Goal: Navigation & Orientation: Find specific page/section

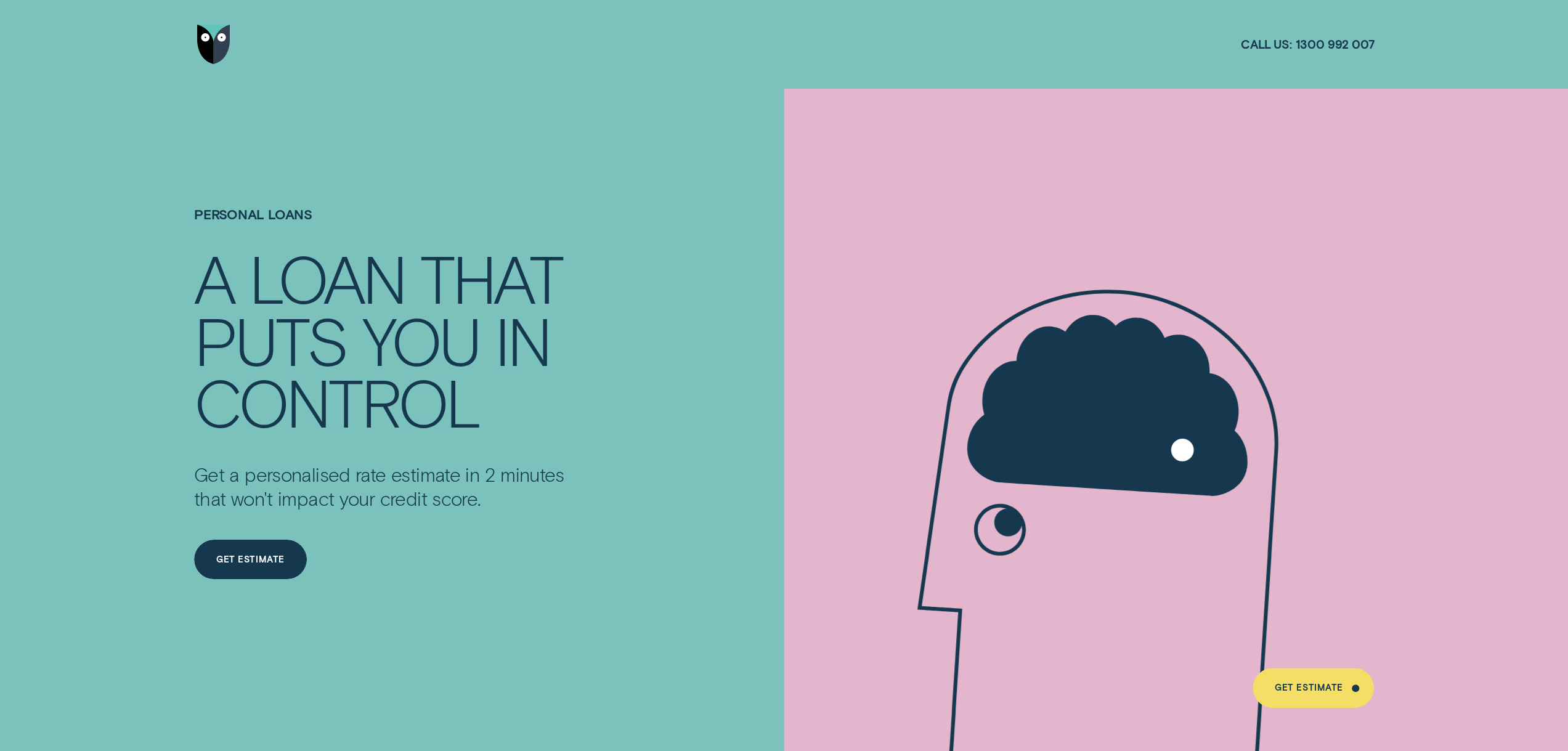
click at [220, 50] on img "Go to home page" at bounding box center [214, 44] width 33 height 40
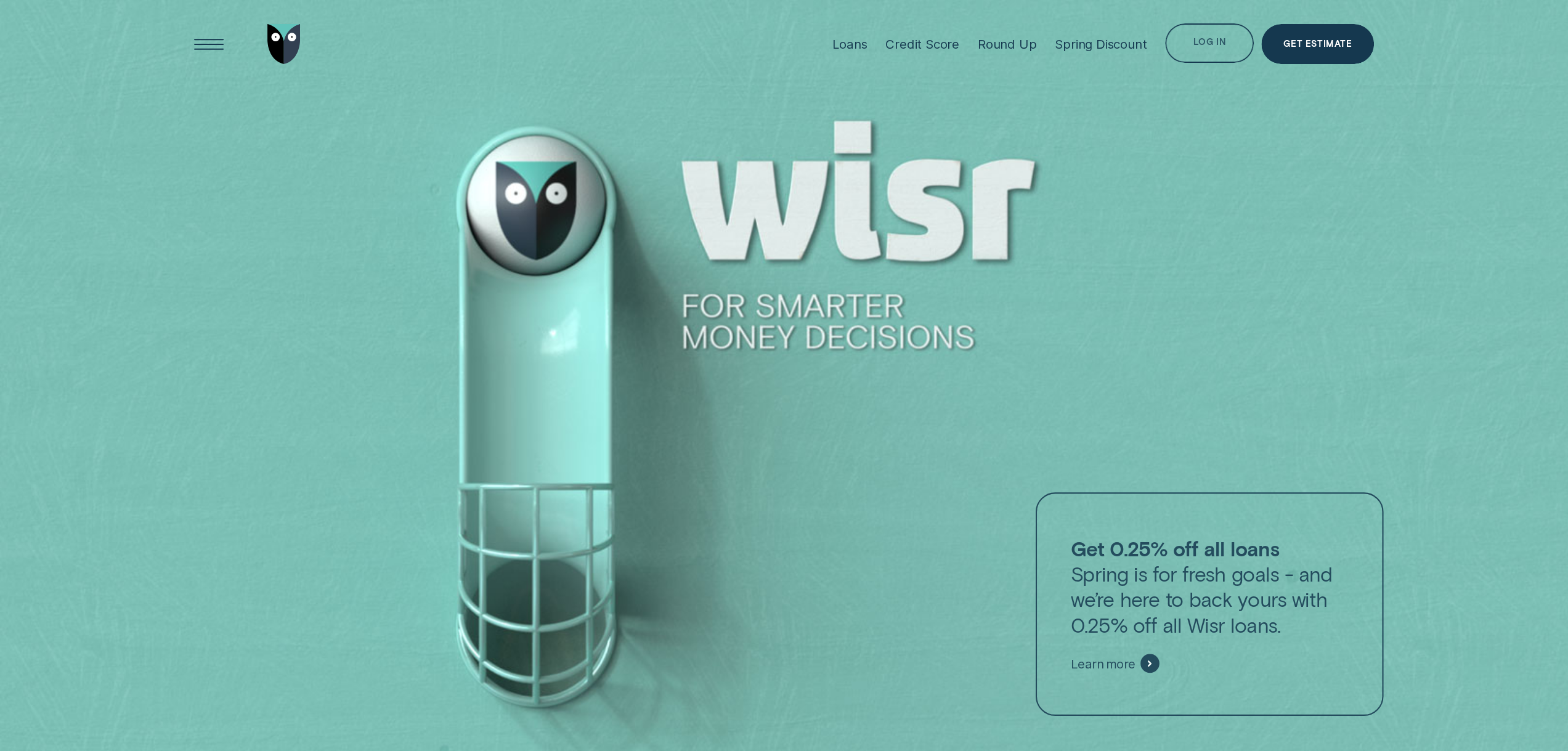
click at [1198, 46] on div "Log in" at bounding box center [1209, 45] width 33 height 8
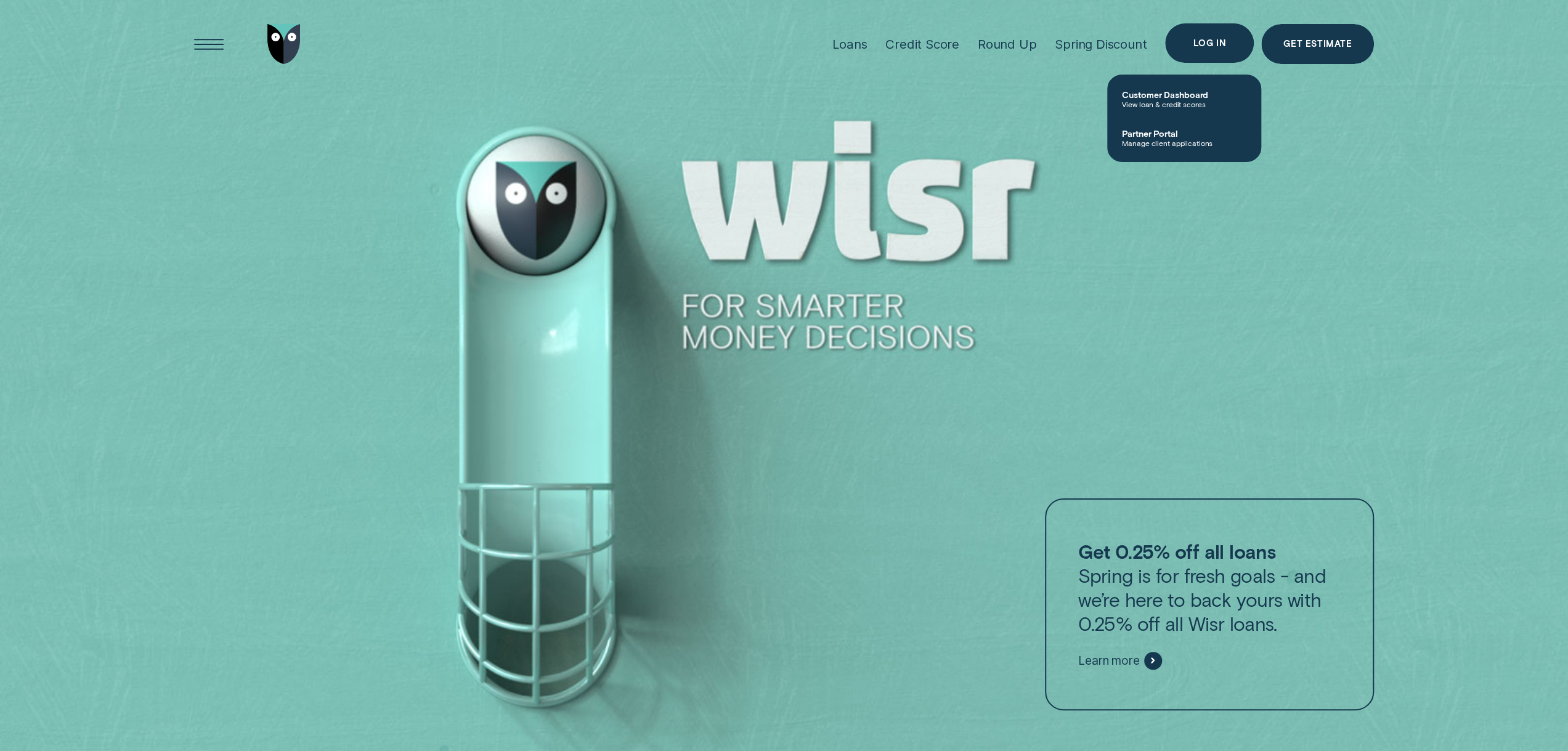
click at [1221, 40] on div "Log in" at bounding box center [1209, 44] width 33 height 8
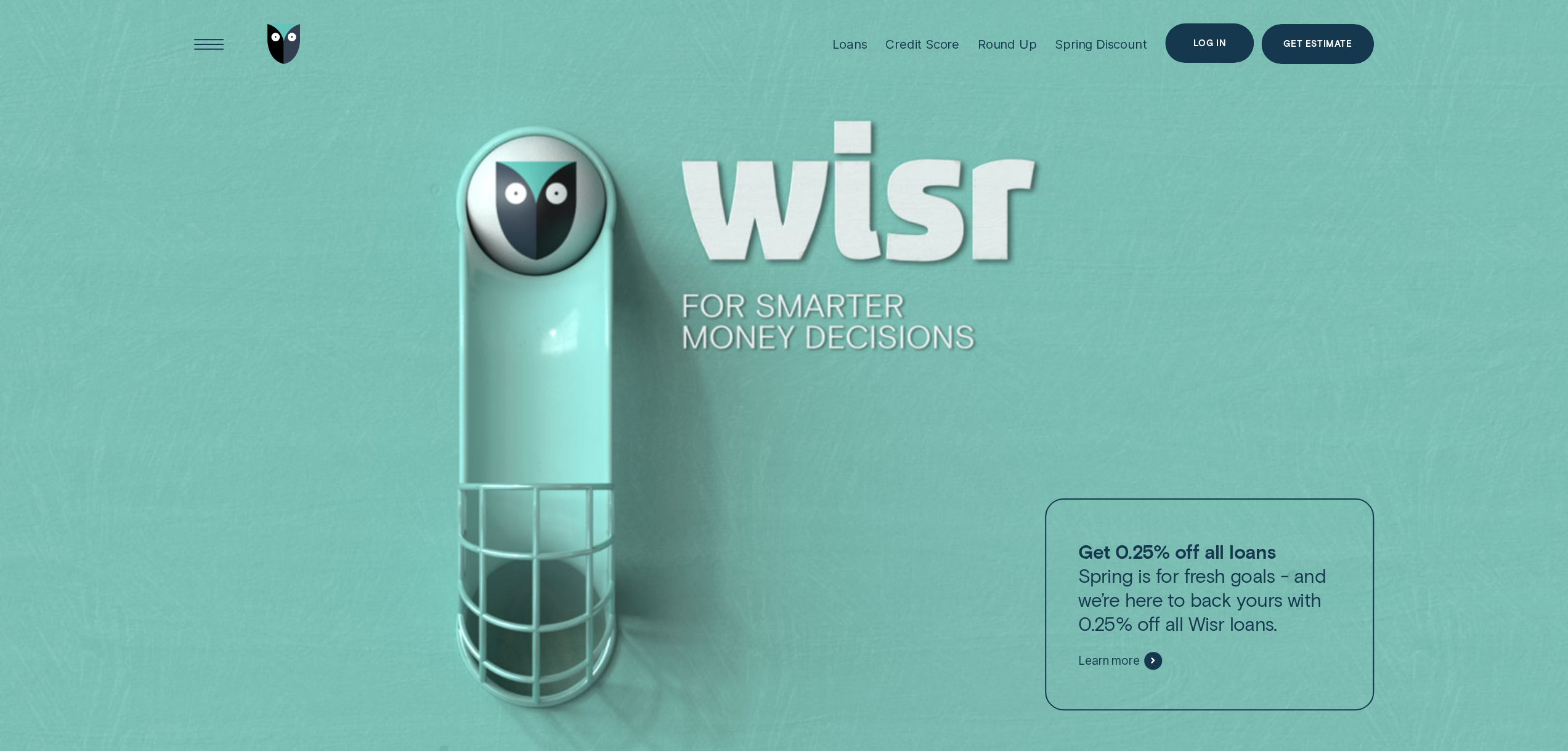
click at [1212, 45] on div "Log in" at bounding box center [1209, 44] width 33 height 8
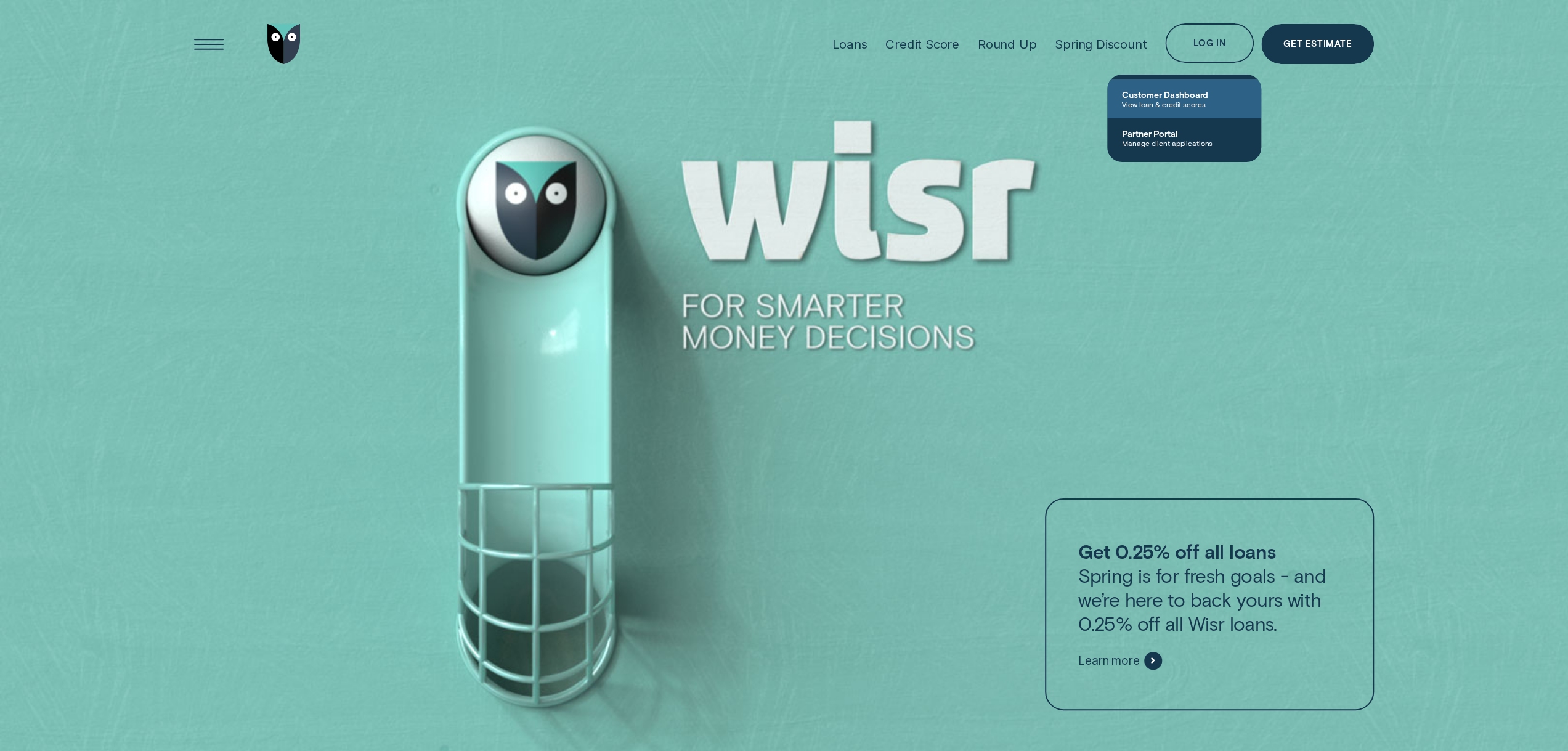
click at [1157, 97] on span "Customer Dashboard" at bounding box center [1184, 94] width 125 height 11
